Goal: Information Seeking & Learning: Learn about a topic

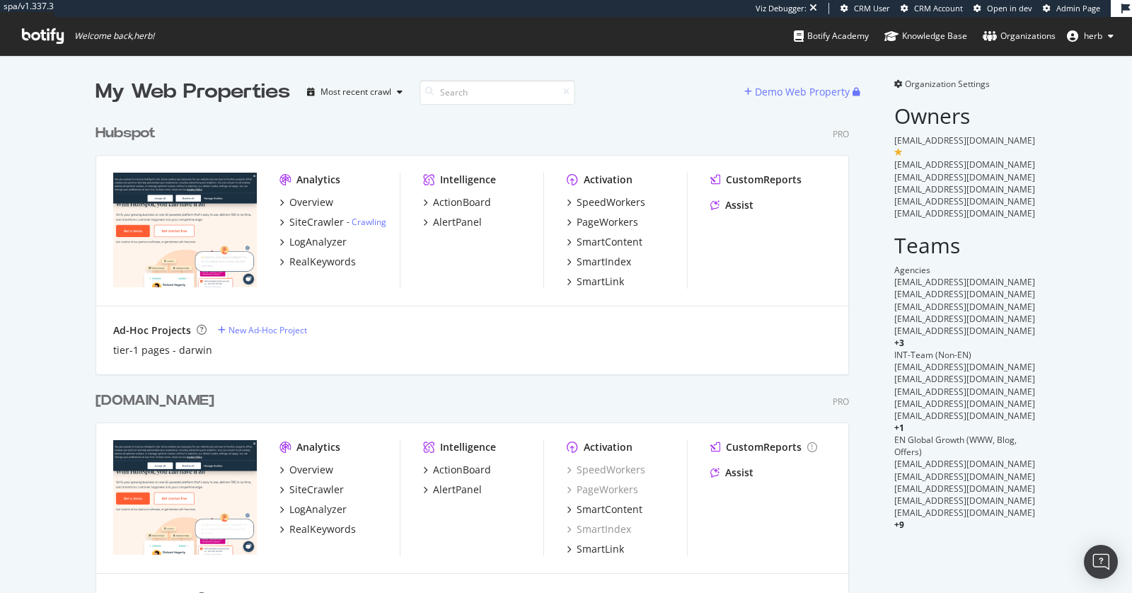
scroll to position [515, 765]
click at [949, 84] on span "Organization Settings" at bounding box center [947, 84] width 85 height 12
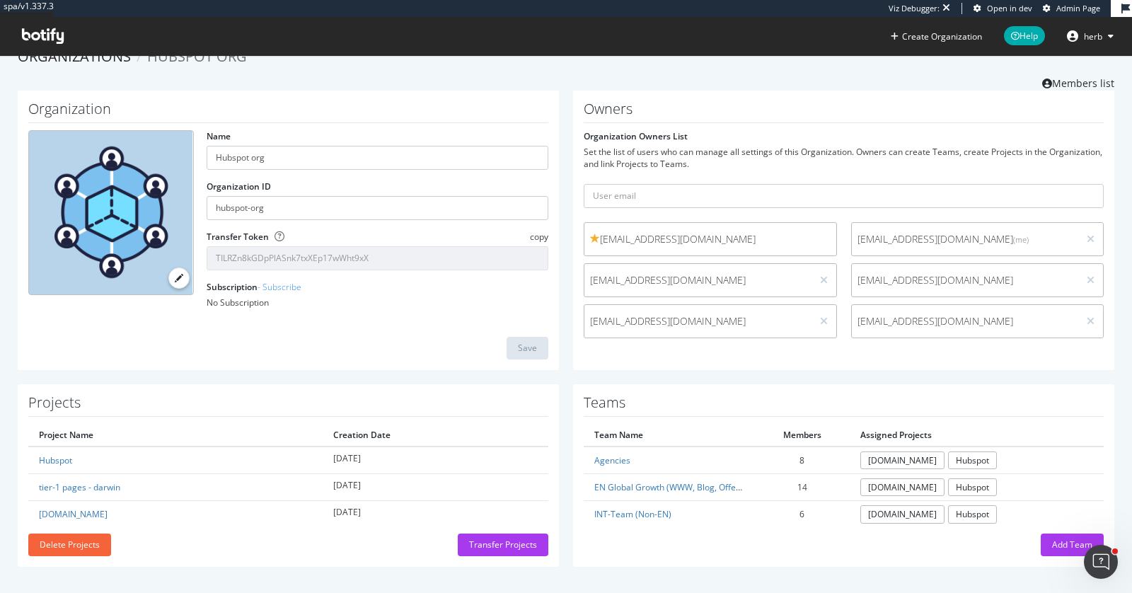
scroll to position [23, 0]
click at [649, 487] on link "EN Global Growth (WWW, Blog, Offers)" at bounding box center [670, 487] width 152 height 12
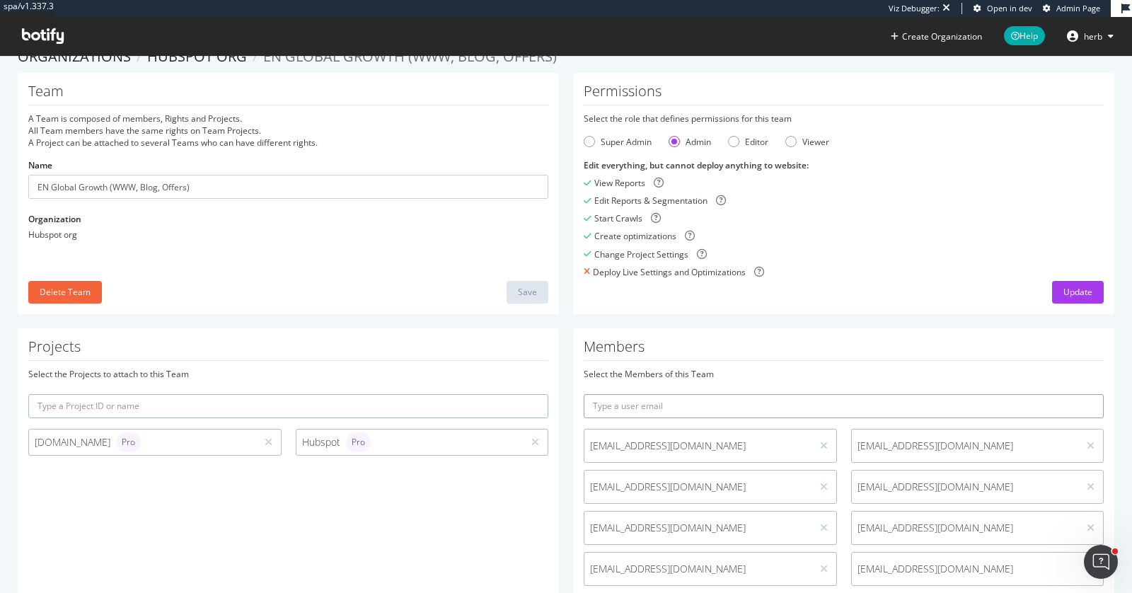
click at [639, 404] on input "text" at bounding box center [844, 406] width 520 height 24
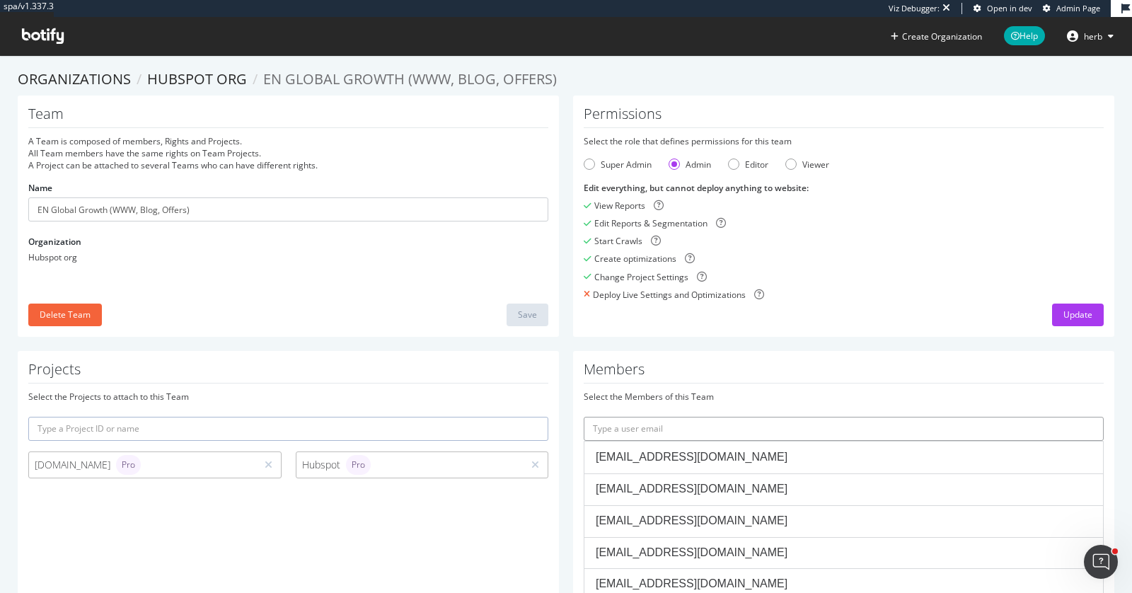
paste input "deoliveira@hubspot.com"
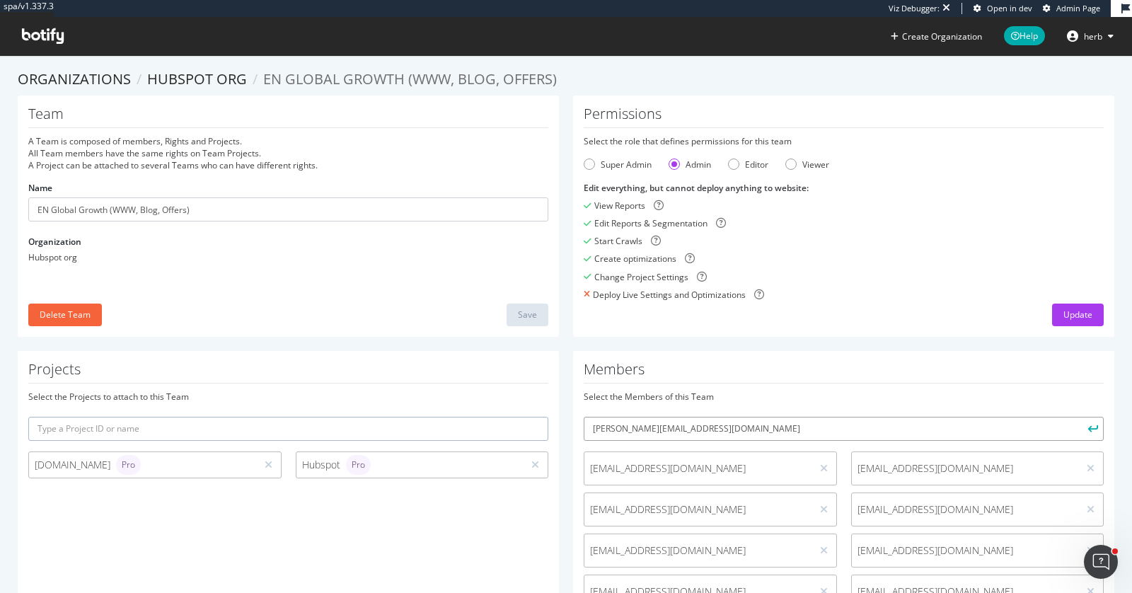
type input "deoliveira@hubspot.com"
click at [1079, 417] on button "submit" at bounding box center [1091, 429] width 24 height 24
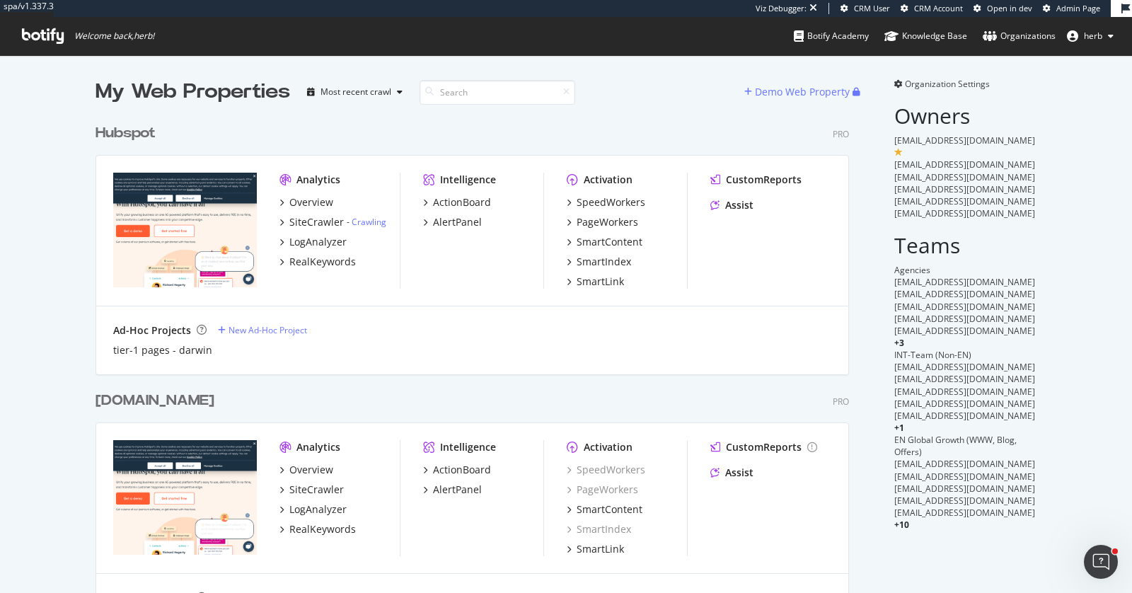
scroll to position [515, 765]
click at [606, 203] on div "SpeedWorkers" at bounding box center [611, 202] width 69 height 14
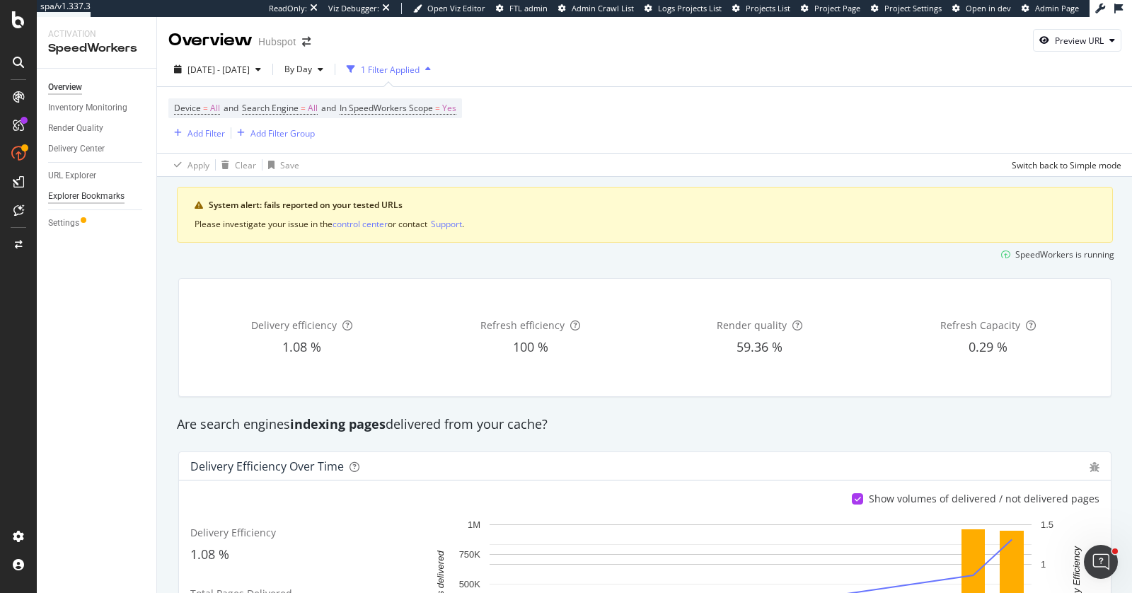
click at [89, 192] on div "Explorer Bookmarks" at bounding box center [86, 196] width 76 height 15
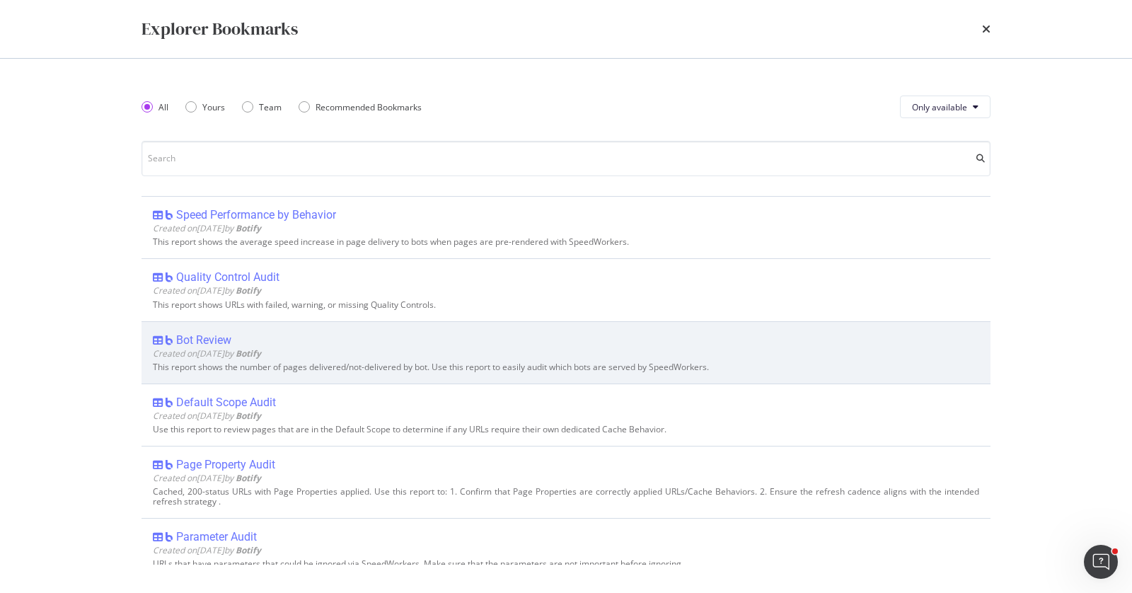
click at [220, 333] on div "Bot Review" at bounding box center [203, 340] width 55 height 14
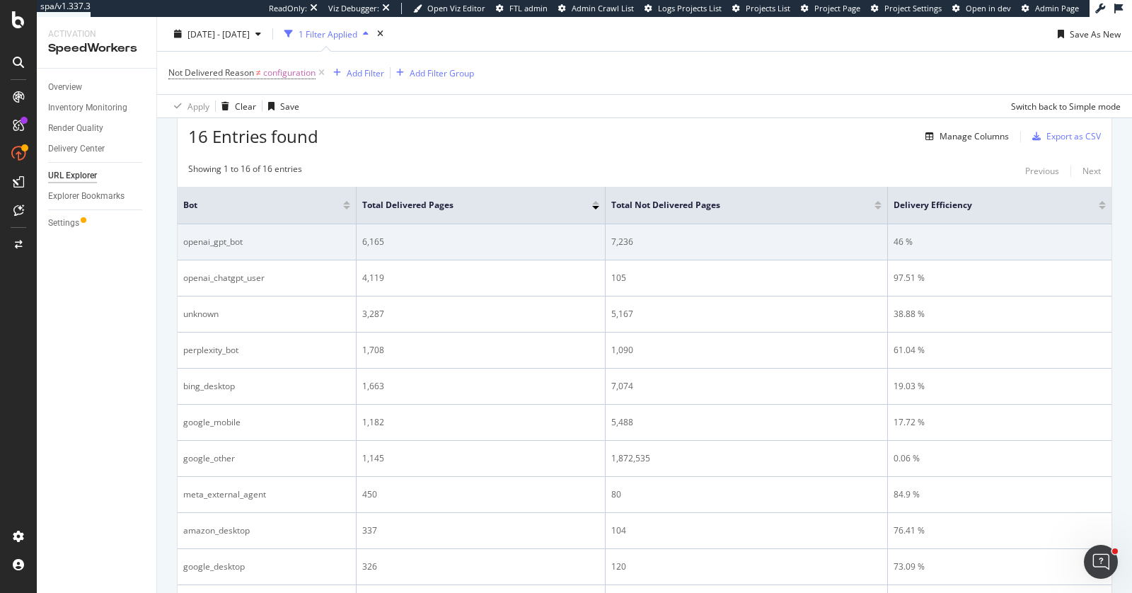
scroll to position [47, 0]
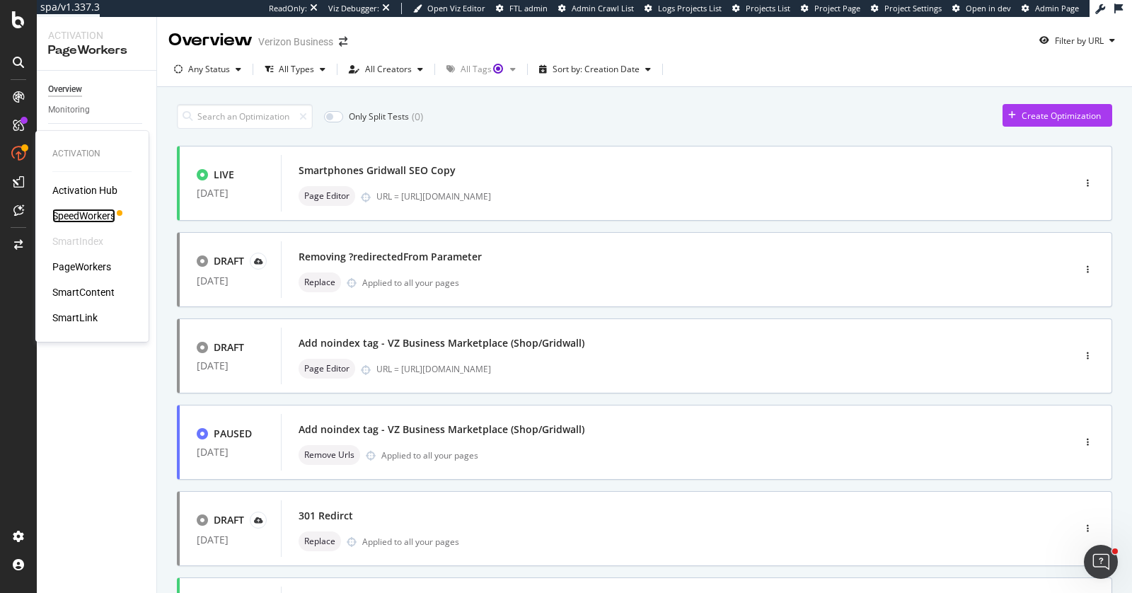
click at [107, 217] on div "SpeedWorkers" at bounding box center [83, 216] width 63 height 14
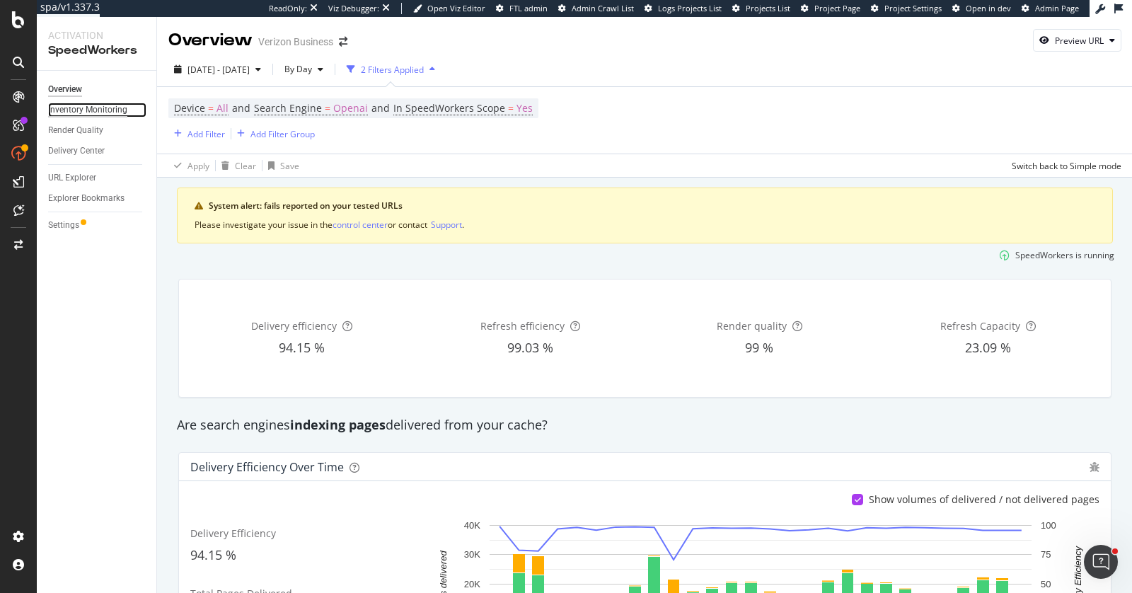
click at [69, 115] on div "Inventory Monitoring" at bounding box center [87, 110] width 79 height 15
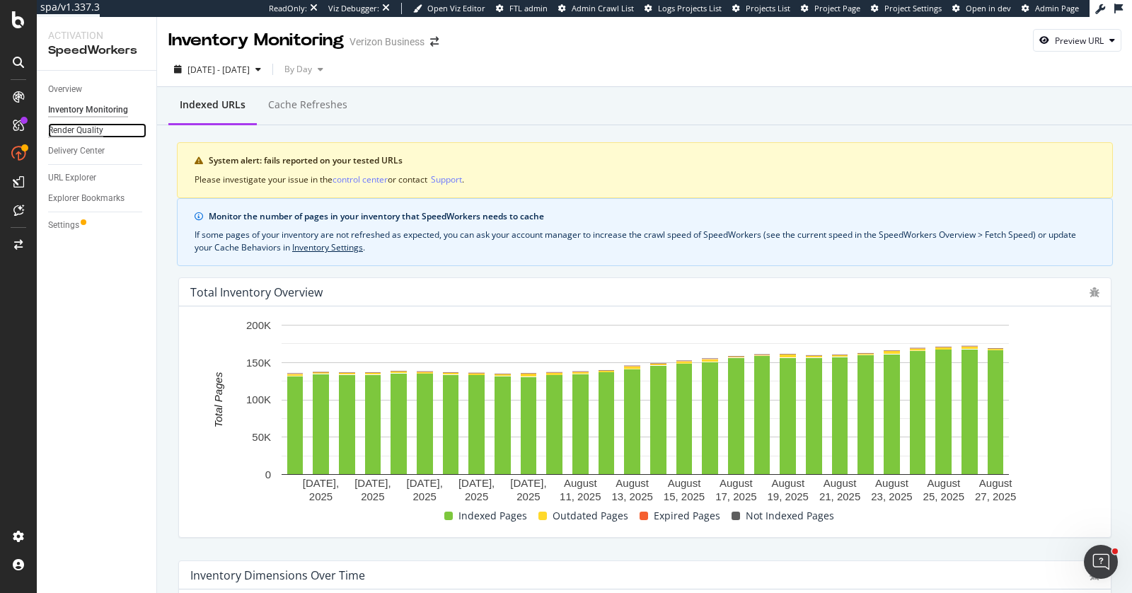
click at [95, 132] on div "Render Quality" at bounding box center [75, 130] width 55 height 15
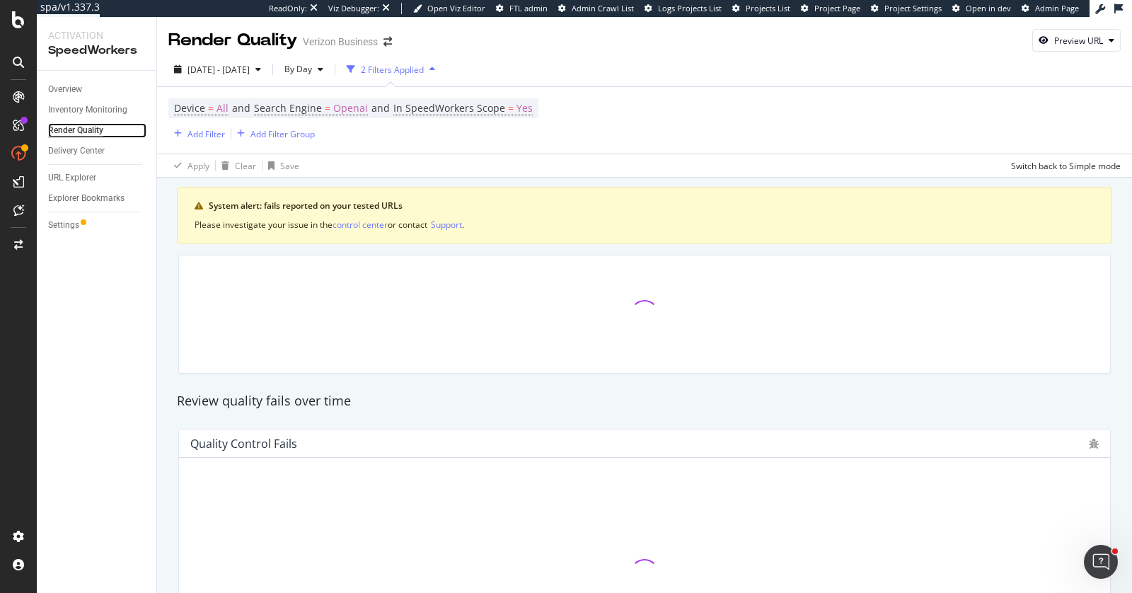
click at [95, 132] on div "Render Quality" at bounding box center [75, 130] width 55 height 15
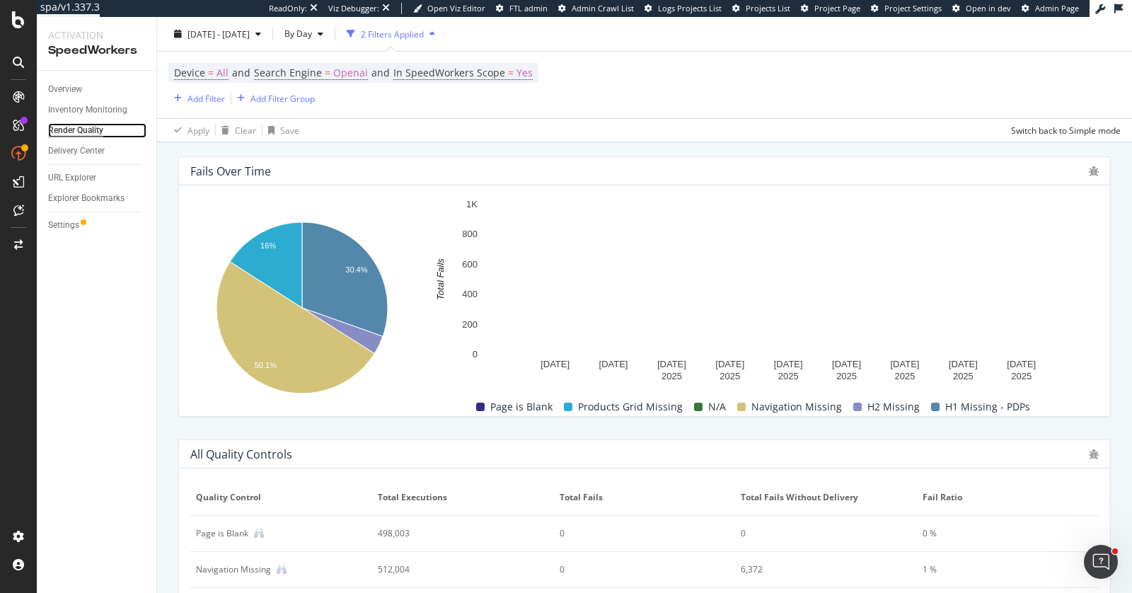
scroll to position [539, 0]
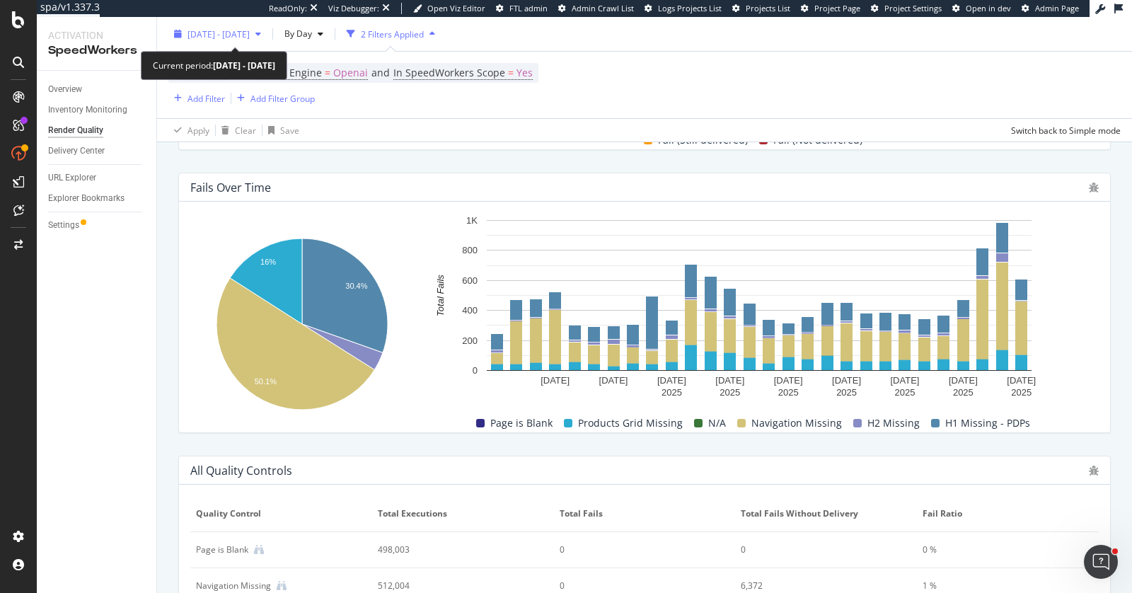
click at [225, 35] on span "2025 Aug. 1st - Aug. 28th" at bounding box center [218, 34] width 62 height 12
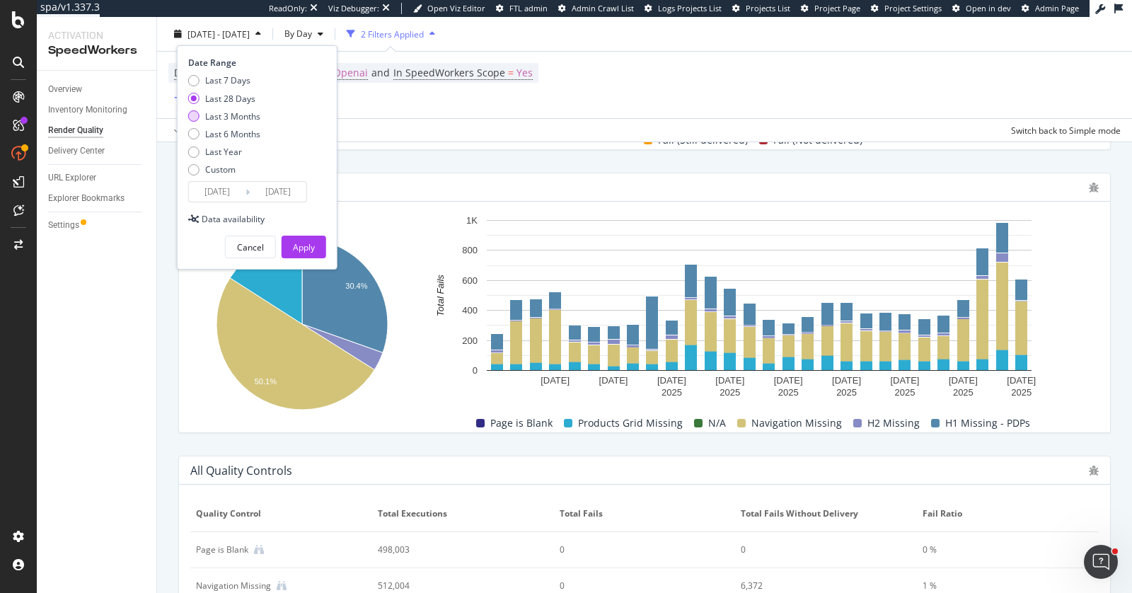
click at [236, 117] on div "Last 3 Months" at bounding box center [232, 116] width 55 height 12
type input "2025/05/29"
click at [304, 241] on div "Apply" at bounding box center [304, 247] width 22 height 12
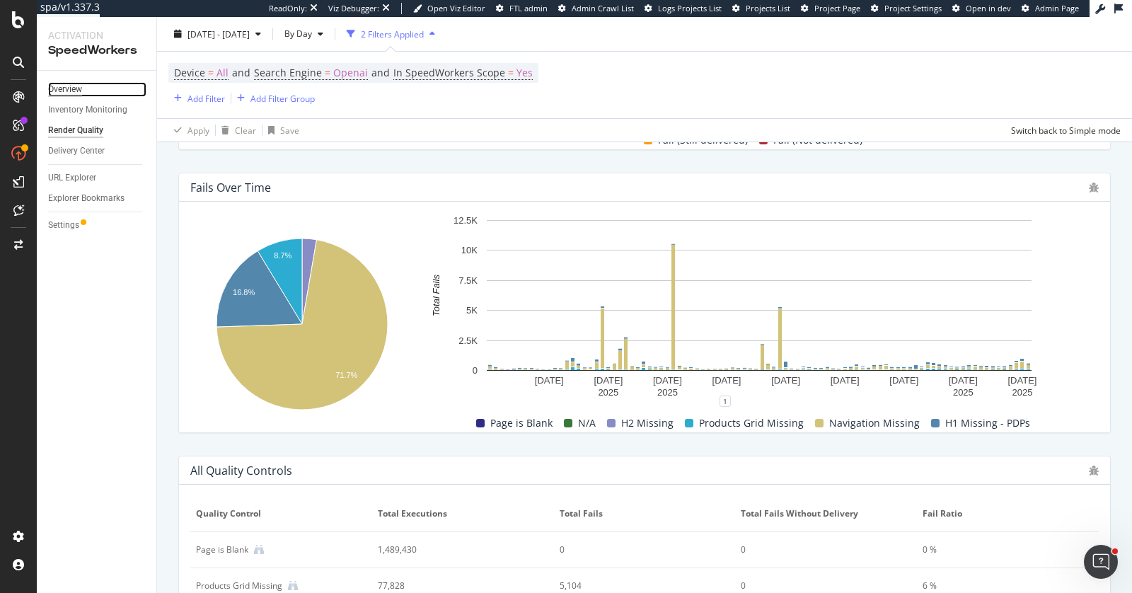
click at [77, 87] on div "Overview" at bounding box center [65, 89] width 34 height 15
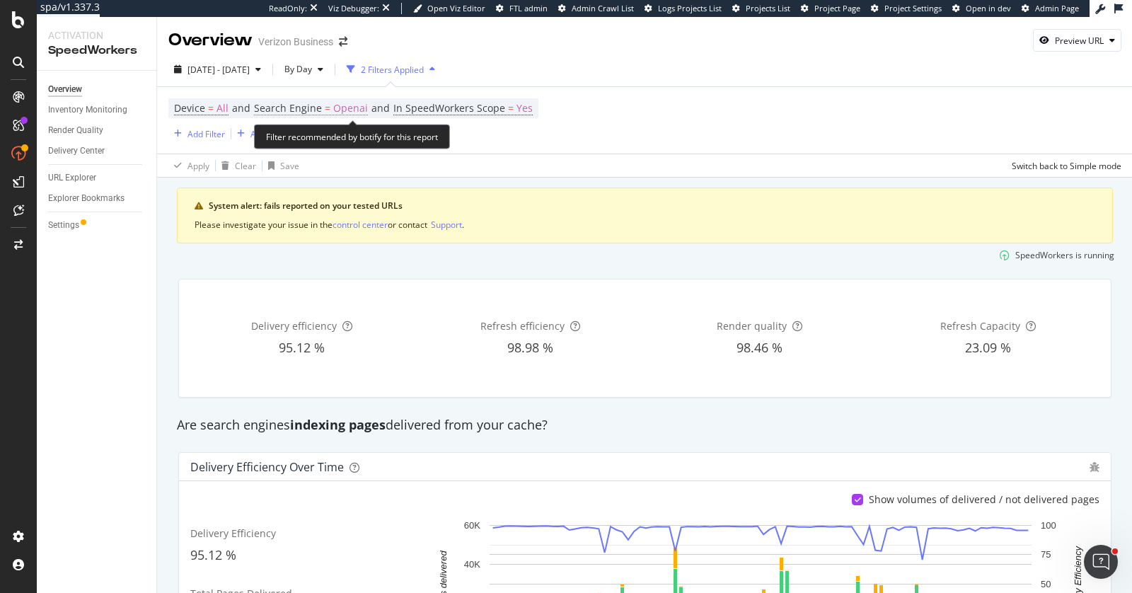
click at [344, 111] on span "Openai" at bounding box center [350, 108] width 35 height 20
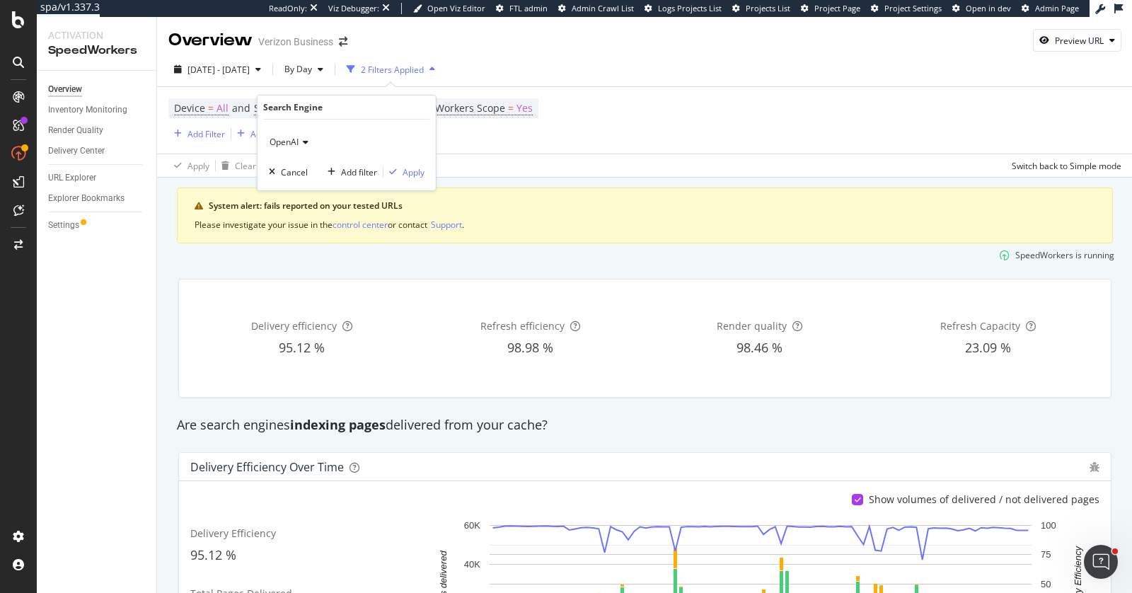
click at [292, 141] on span "OpenAI" at bounding box center [284, 142] width 29 height 12
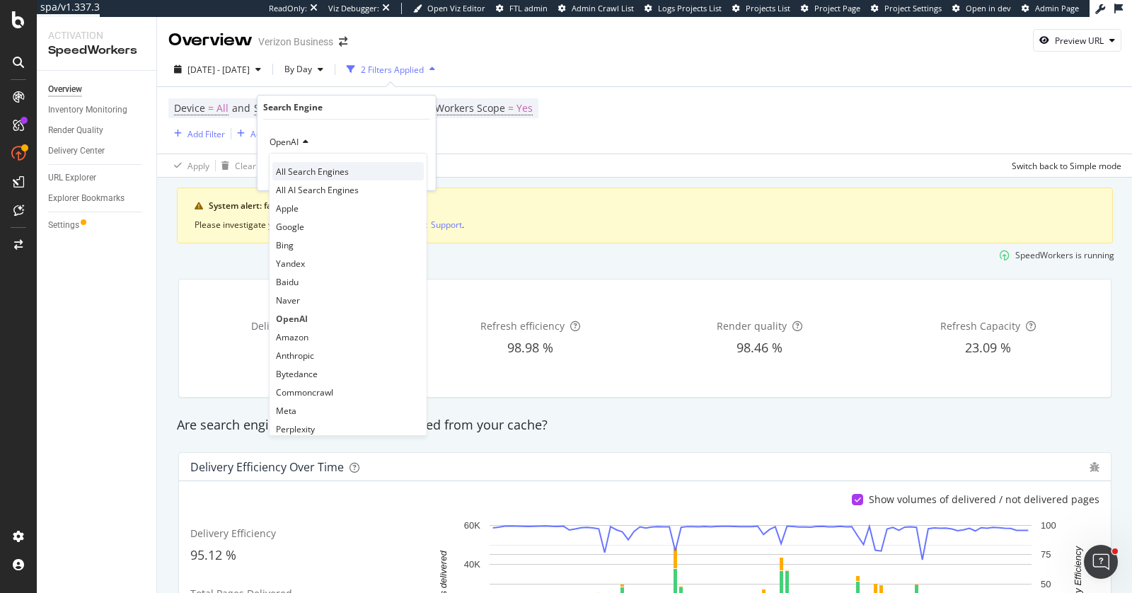
click at [291, 163] on div "All Search Engines" at bounding box center [347, 171] width 151 height 18
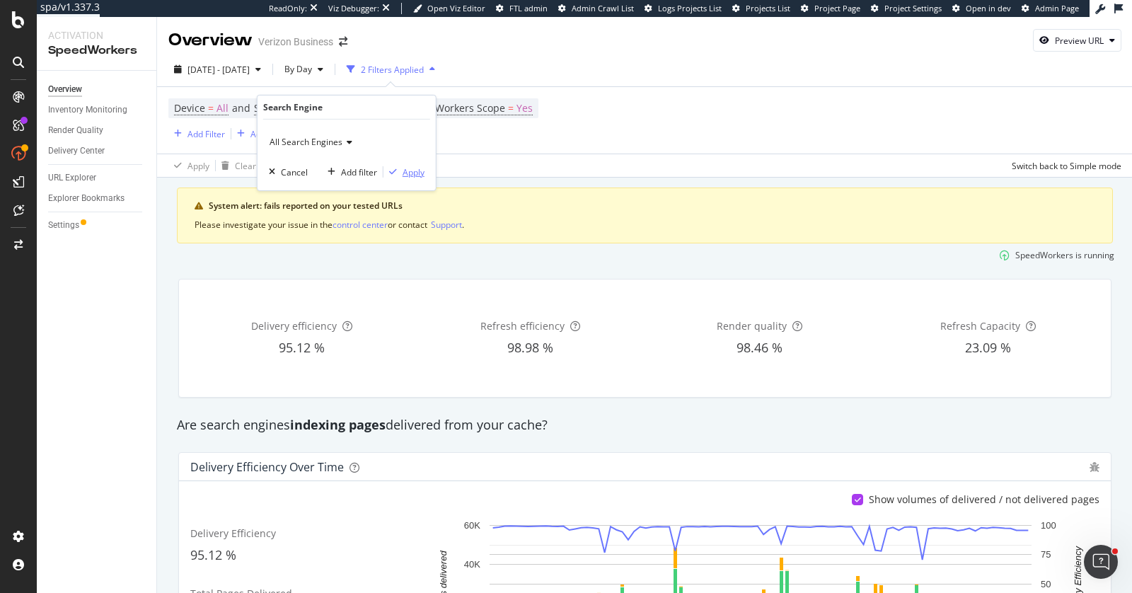
click at [415, 170] on div "Apply" at bounding box center [413, 172] width 22 height 12
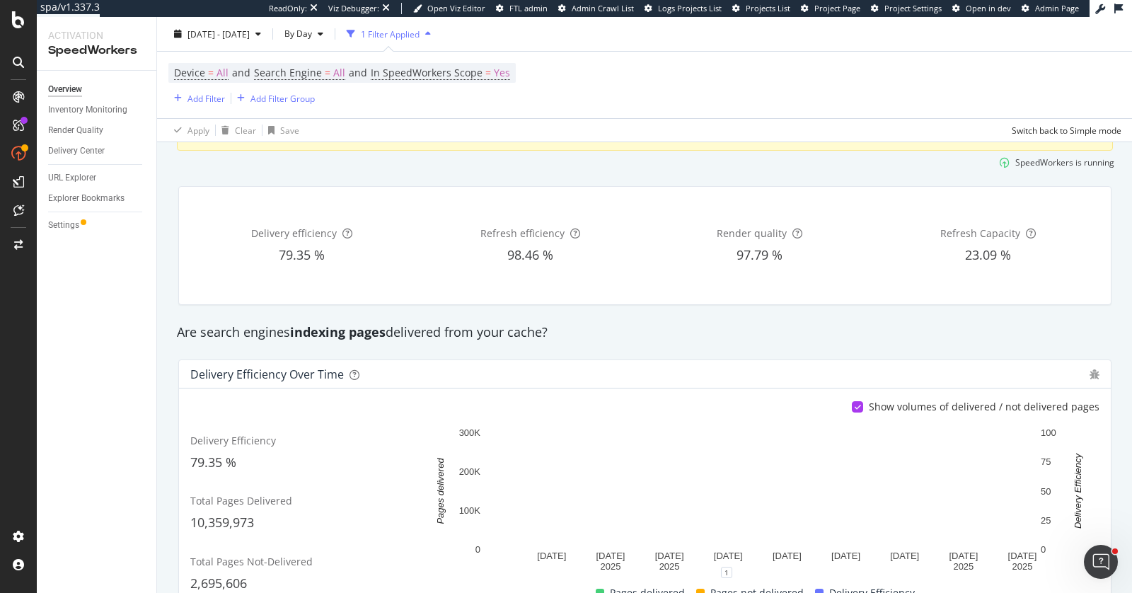
scroll to position [94, 0]
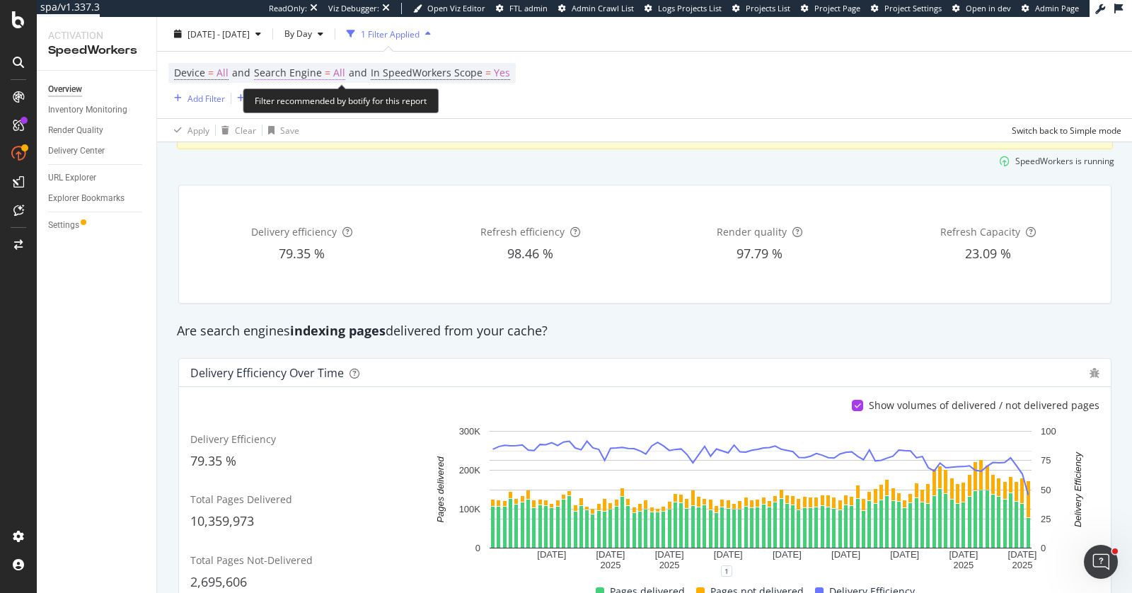
click at [325, 71] on span "=" at bounding box center [328, 72] width 6 height 13
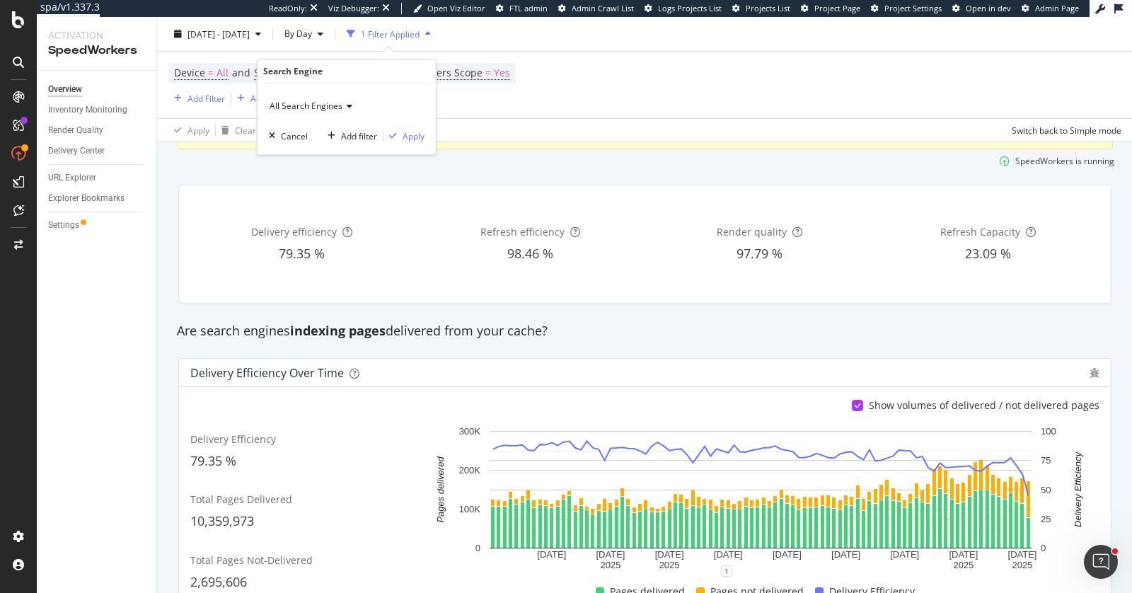
click at [301, 110] on span "All Search Engines" at bounding box center [306, 106] width 73 height 12
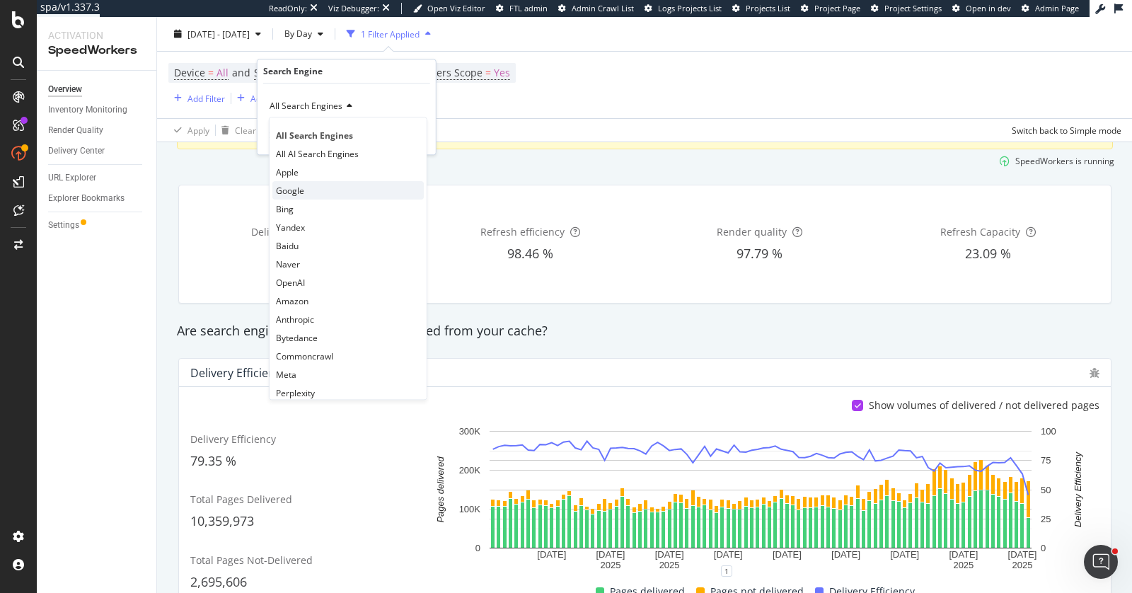
click at [300, 181] on div "Google" at bounding box center [347, 190] width 151 height 18
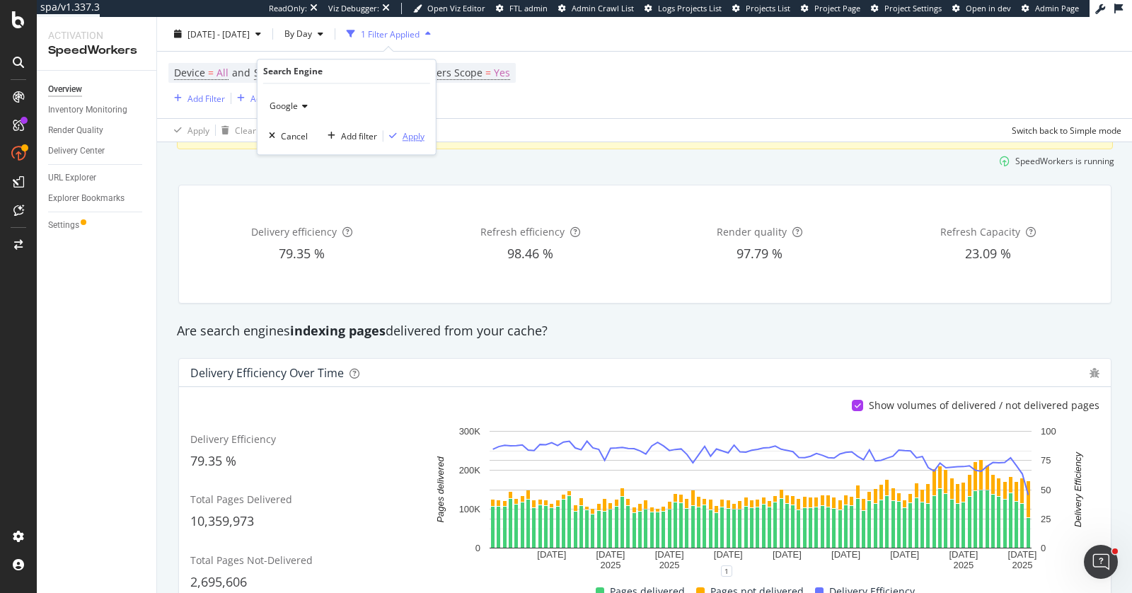
click at [404, 139] on div "Apply" at bounding box center [413, 136] width 22 height 12
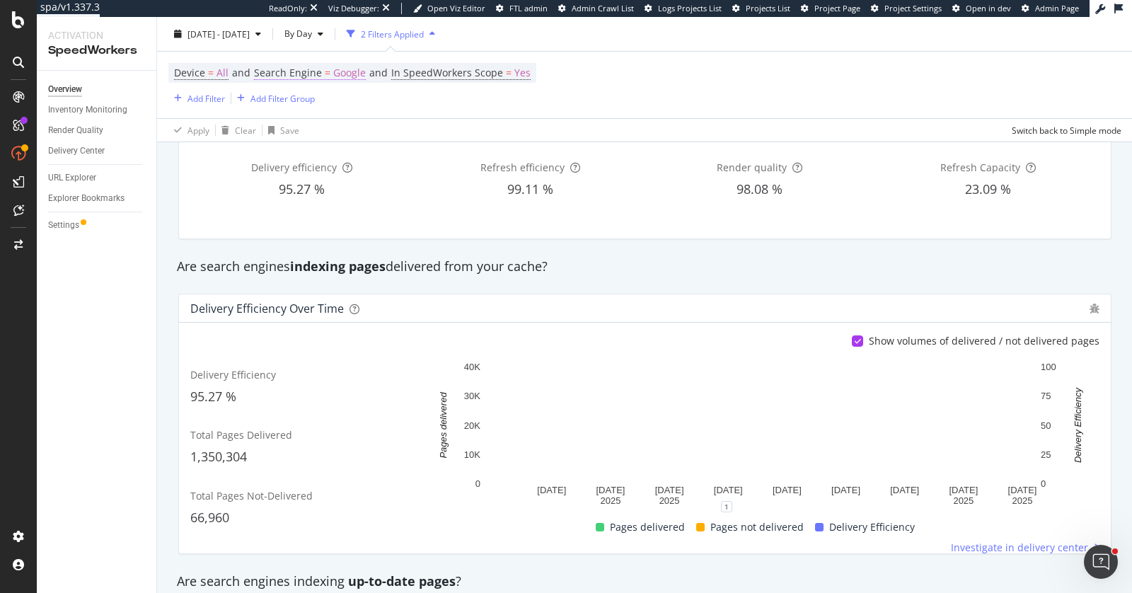
scroll to position [137, 0]
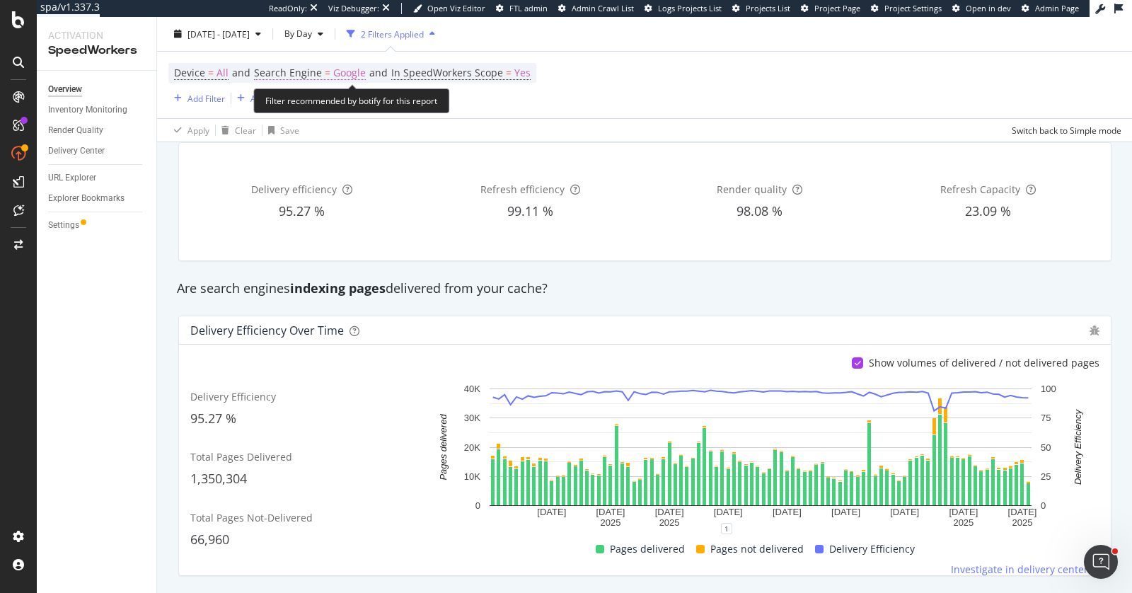
click at [346, 73] on span "Google" at bounding box center [349, 73] width 33 height 20
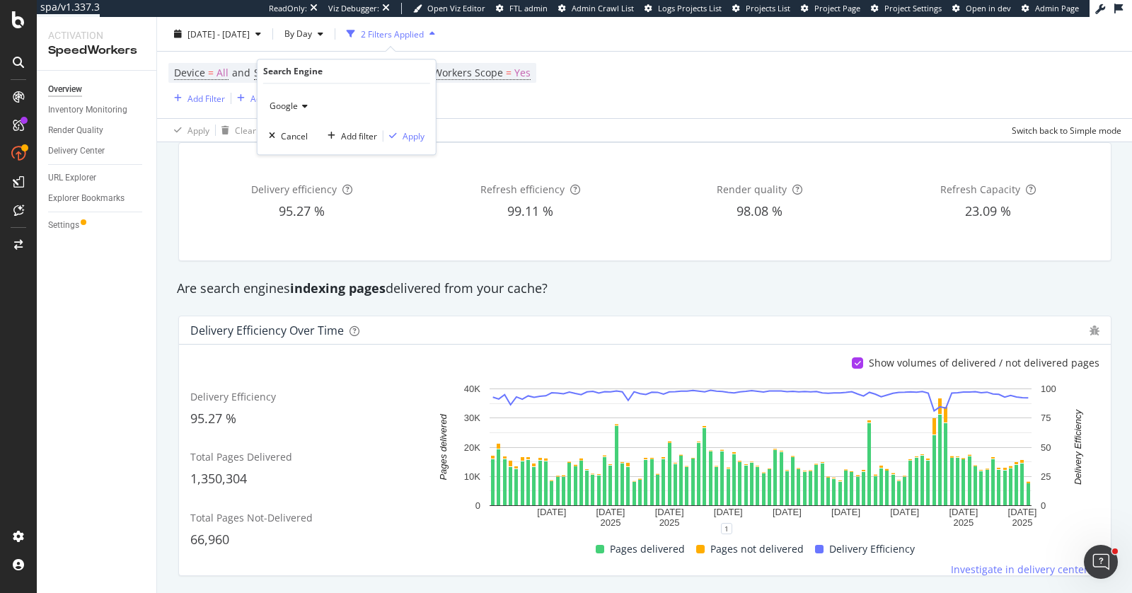
click at [288, 106] on span "Google" at bounding box center [284, 106] width 28 height 12
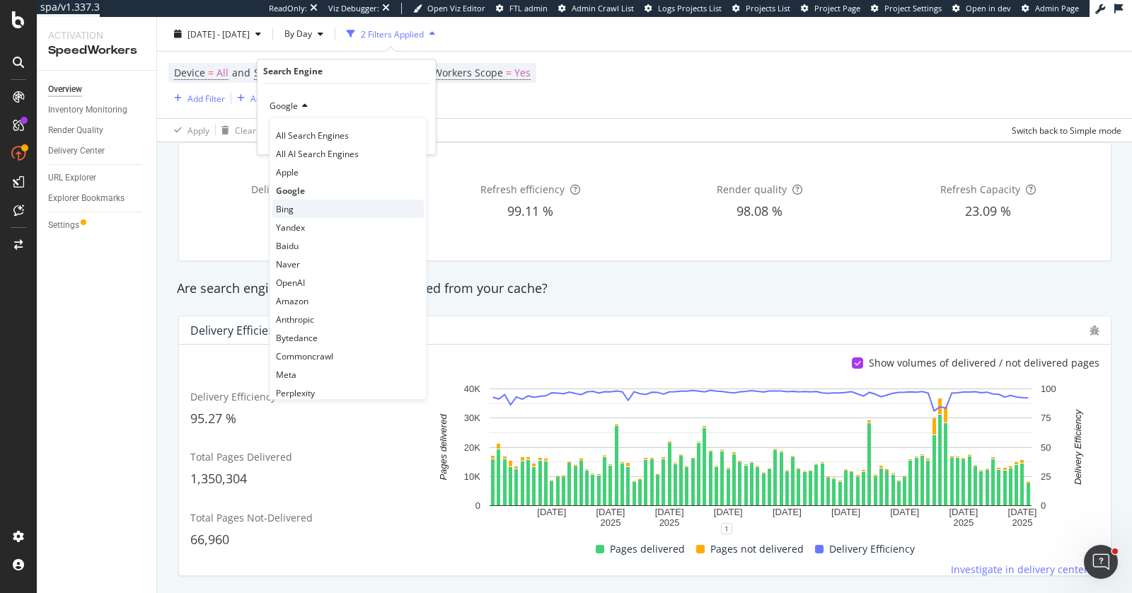
click at [284, 209] on span "Bing" at bounding box center [285, 209] width 18 height 12
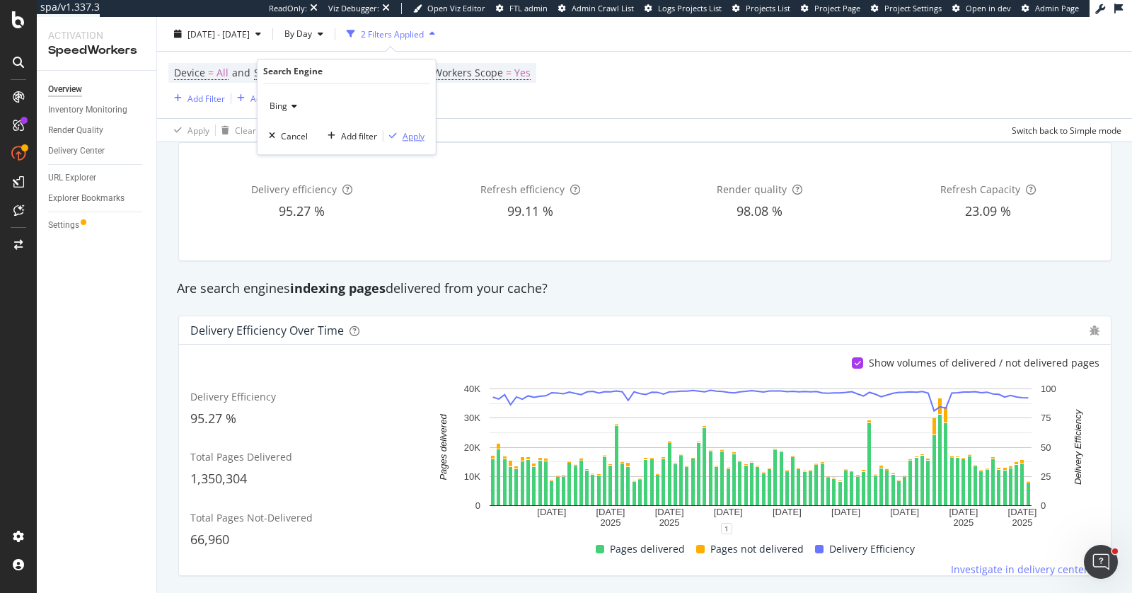
click at [416, 135] on div "Apply" at bounding box center [413, 136] width 22 height 12
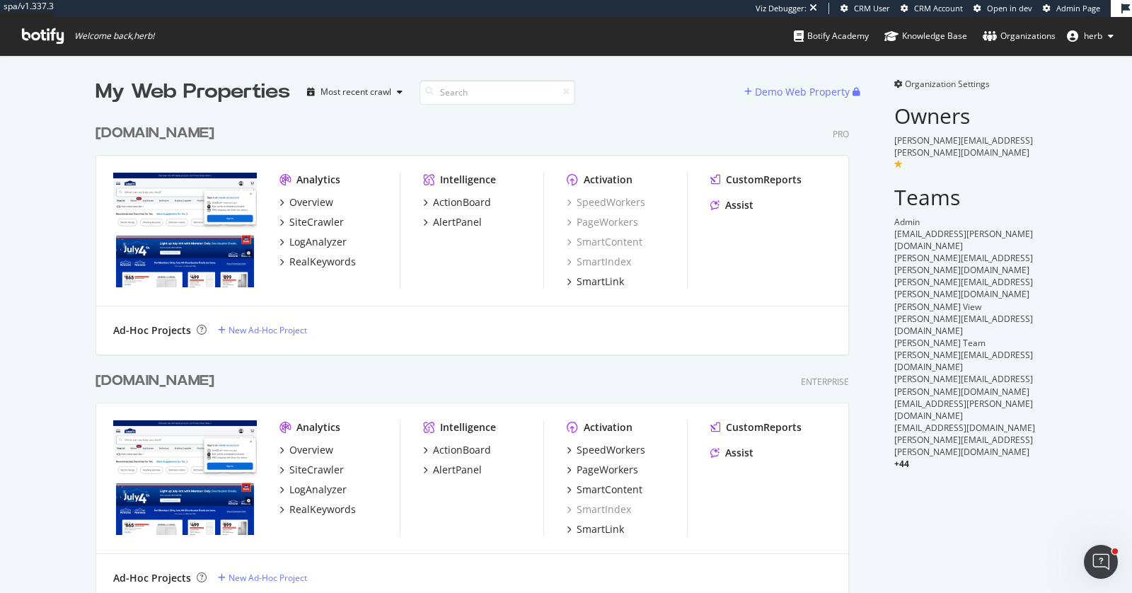
scroll to position [580, 765]
